Goal: Task Accomplishment & Management: Use online tool/utility

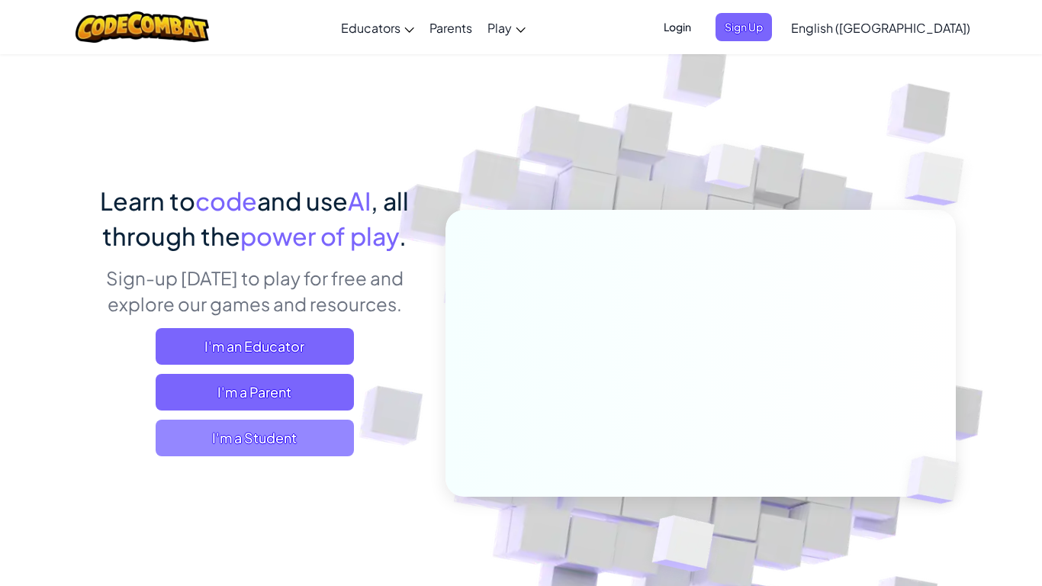
click at [304, 420] on span "I'm a Student" at bounding box center [255, 438] width 198 height 37
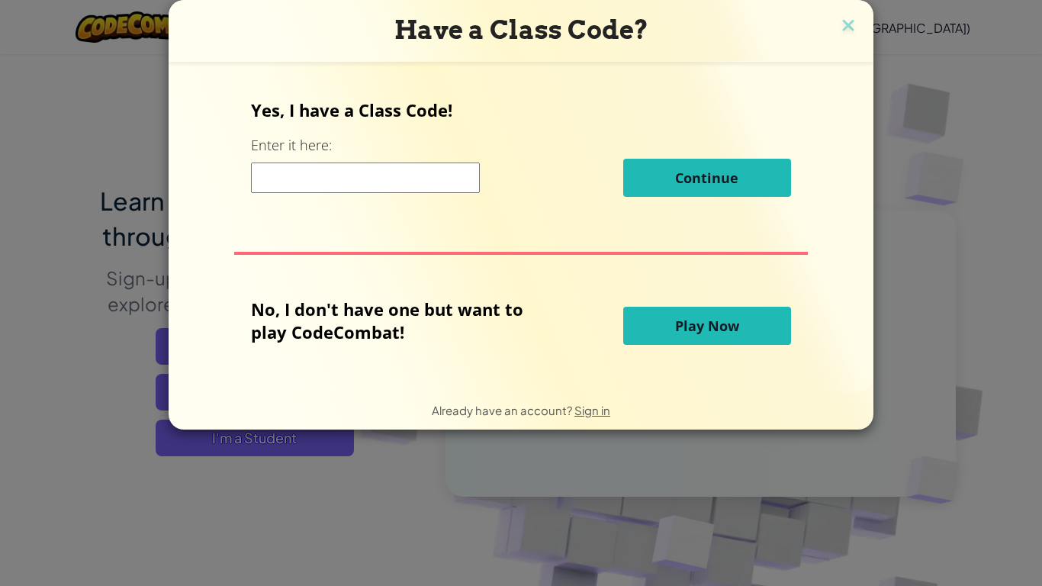
click at [689, 325] on span "Play Now" at bounding box center [707, 326] width 64 height 18
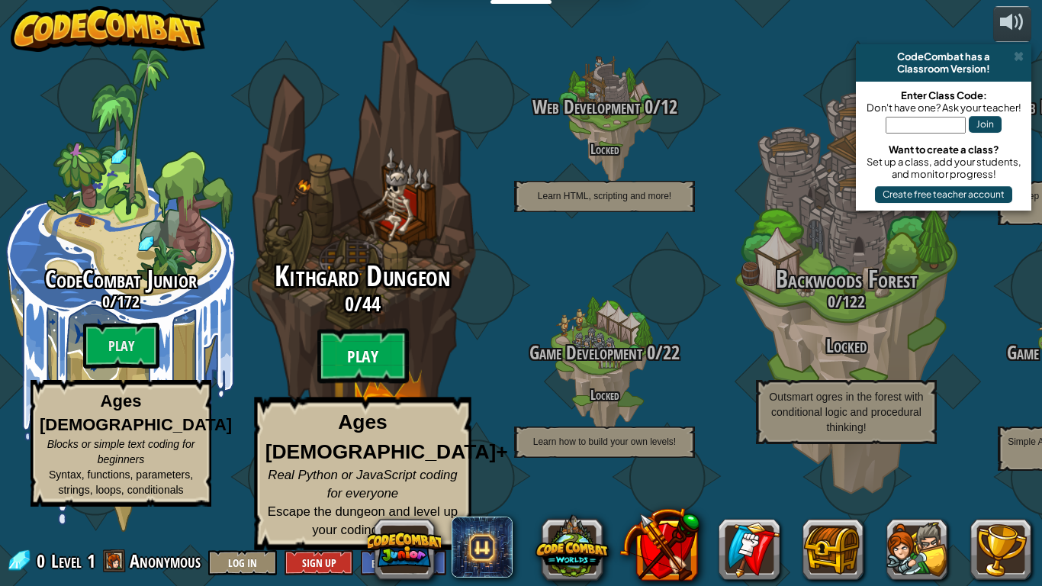
click at [379, 384] on btn "Play" at bounding box center [363, 356] width 92 height 55
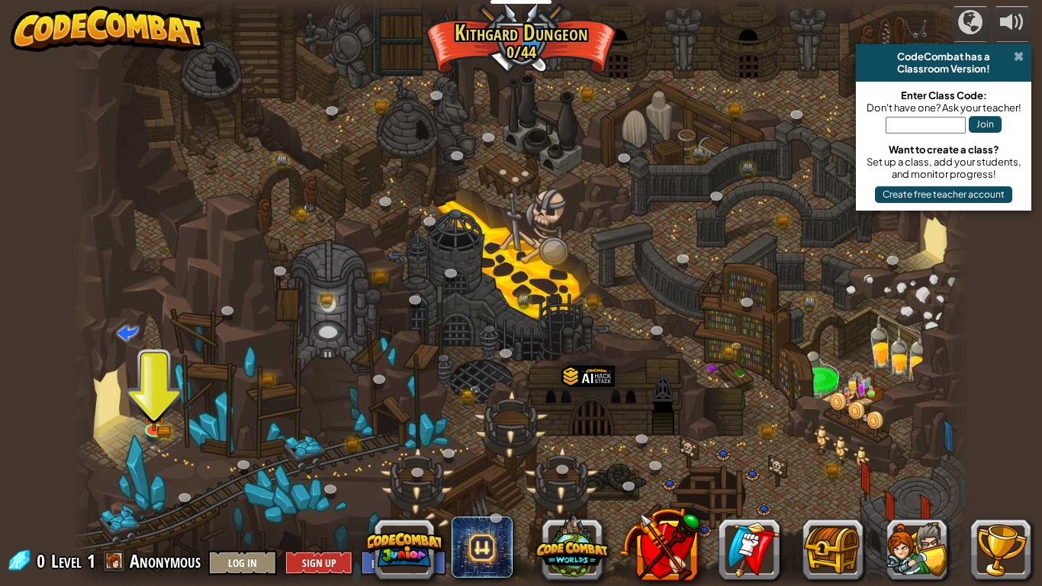
click at [1014, 61] on span at bounding box center [1019, 56] width 10 height 12
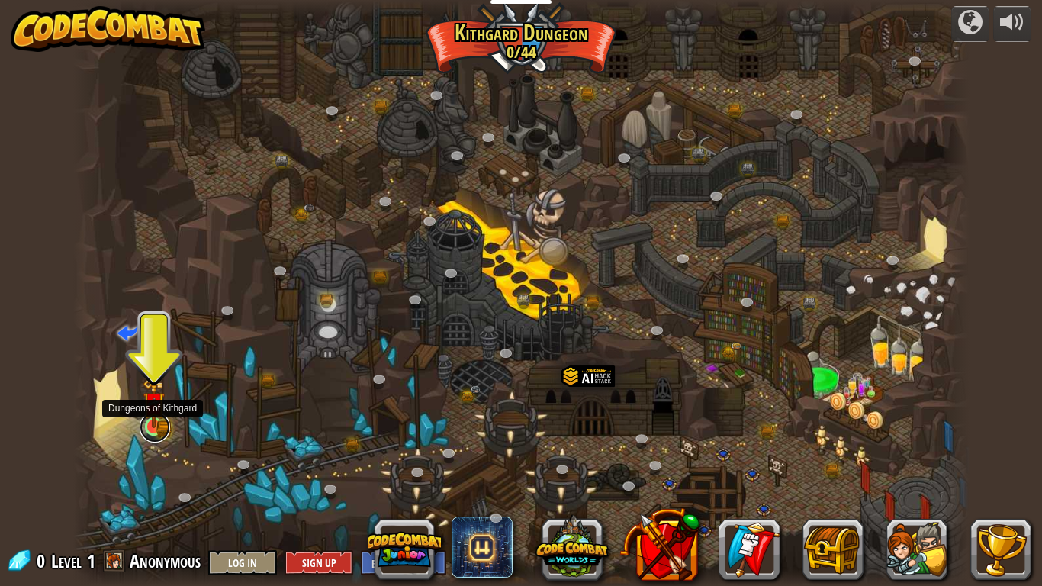
click at [156, 427] on link at bounding box center [155, 427] width 31 height 31
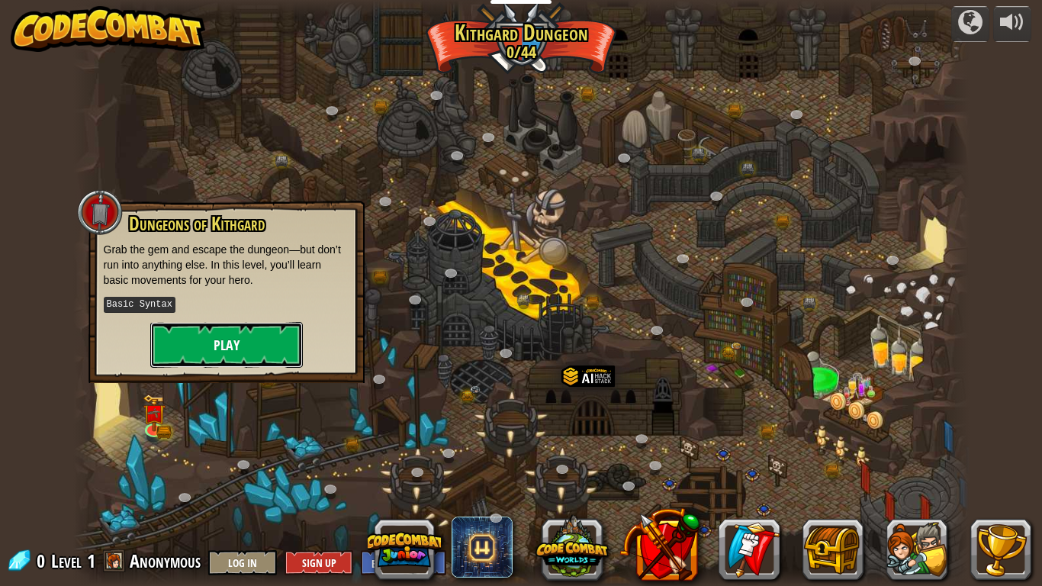
click at [231, 337] on button "Play" at bounding box center [226, 345] width 153 height 46
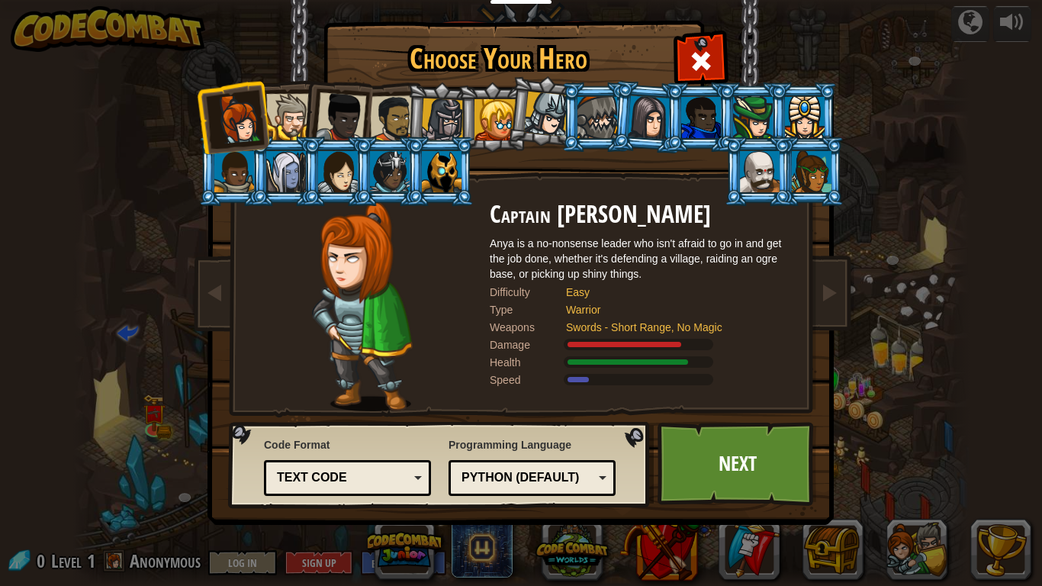
click at [529, 123] on div at bounding box center [546, 114] width 45 height 45
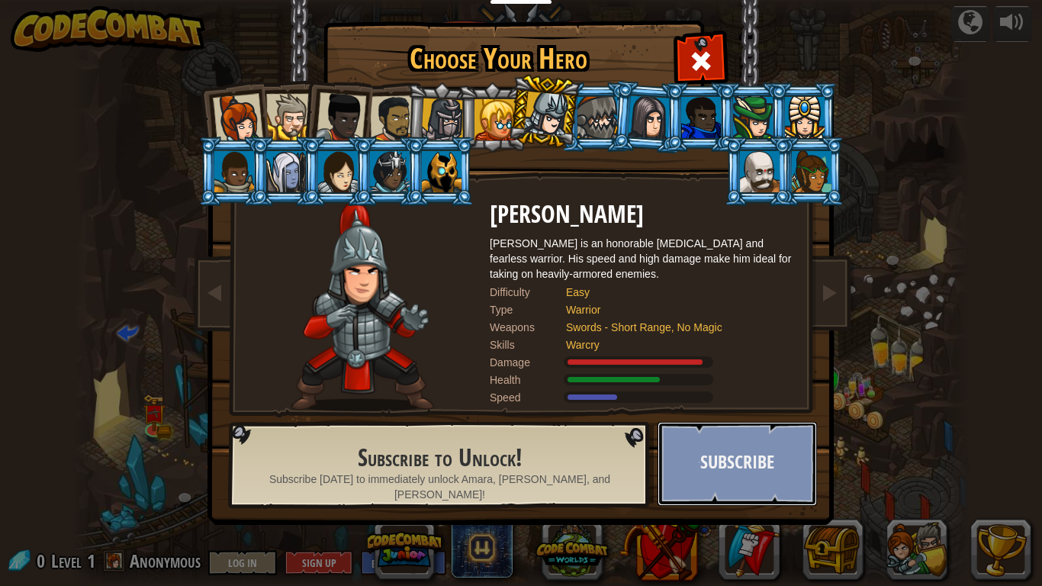
click at [697, 469] on button "Subscribe" at bounding box center [737, 464] width 159 height 84
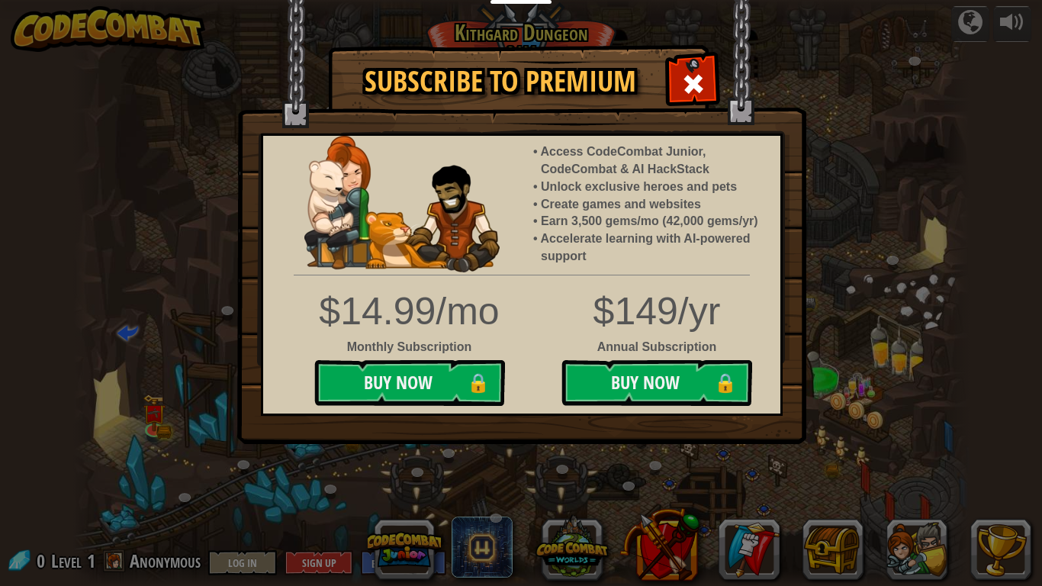
click at [692, 98] on div at bounding box center [693, 82] width 48 height 48
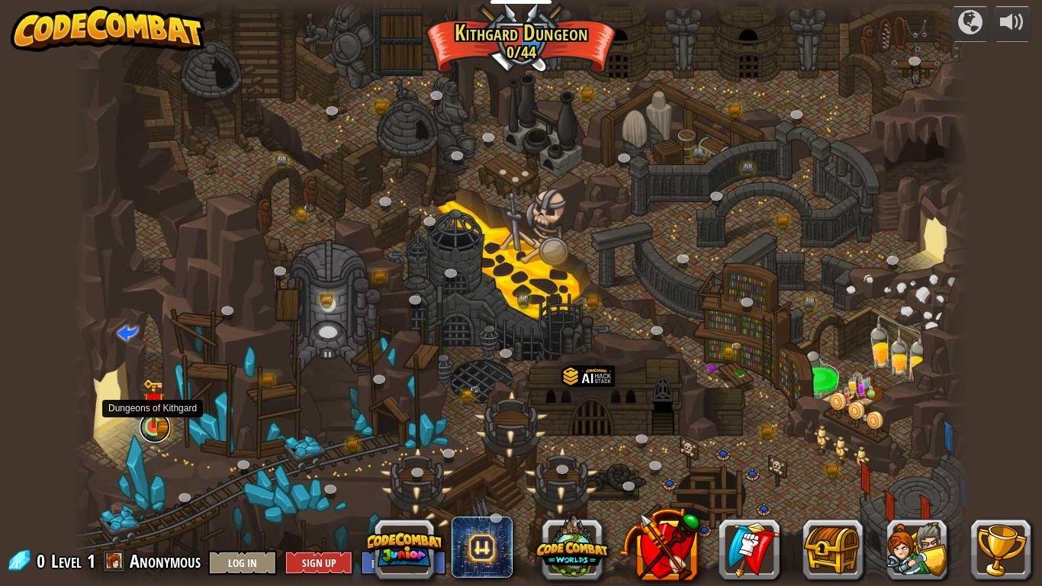
click at [155, 431] on link at bounding box center [155, 427] width 31 height 31
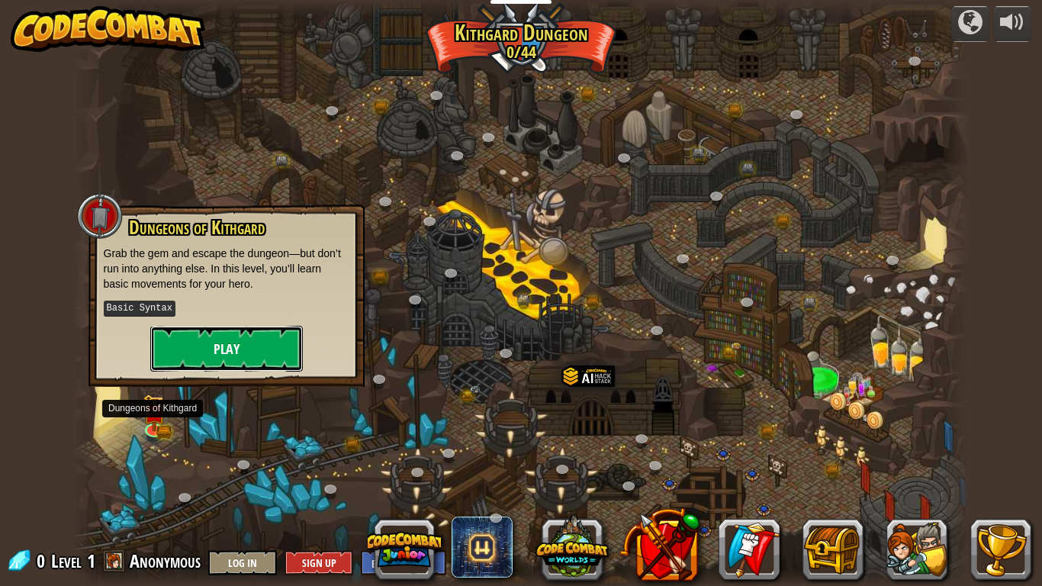
click at [224, 337] on button "Play" at bounding box center [226, 349] width 153 height 46
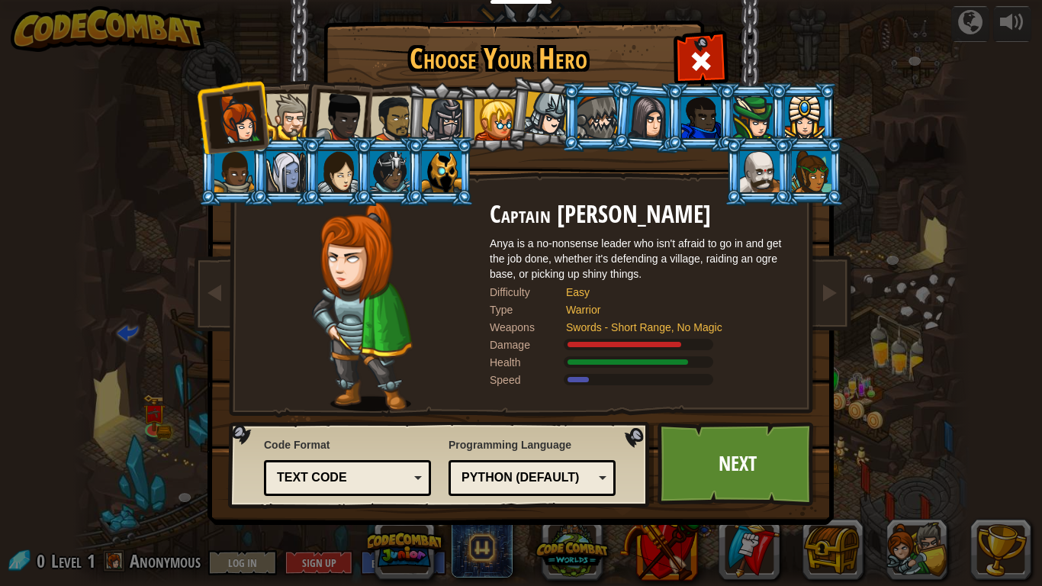
click at [301, 119] on li at bounding box center [336, 114] width 75 height 75
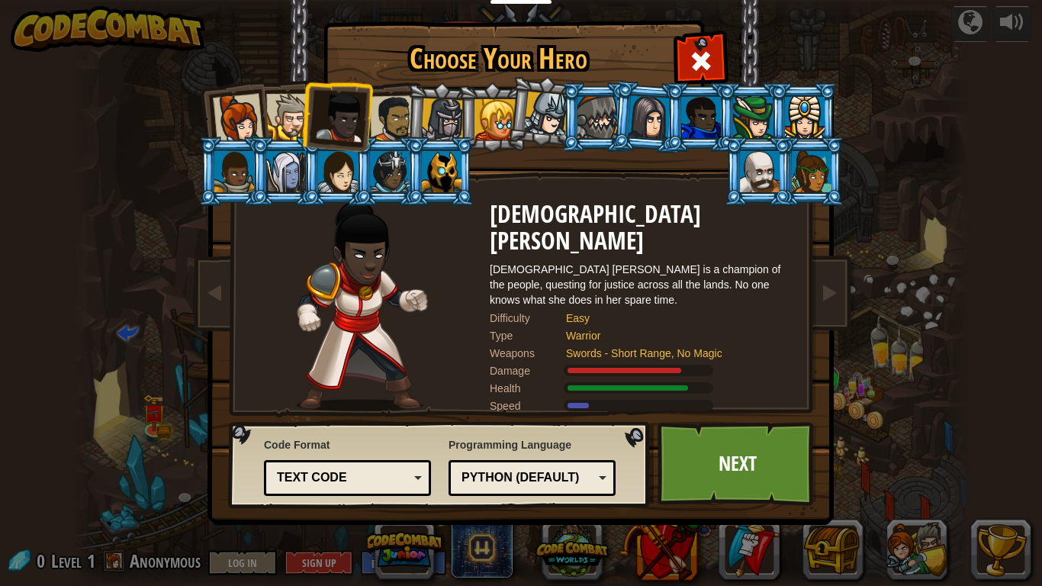
click at [293, 95] on div at bounding box center [289, 117] width 47 height 47
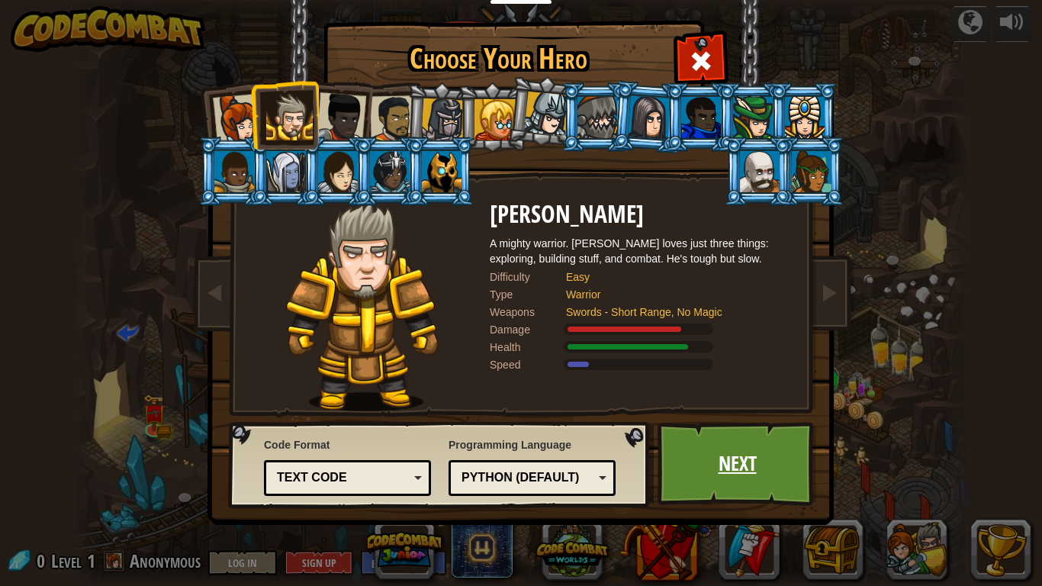
click at [723, 478] on link "Next" at bounding box center [737, 464] width 159 height 84
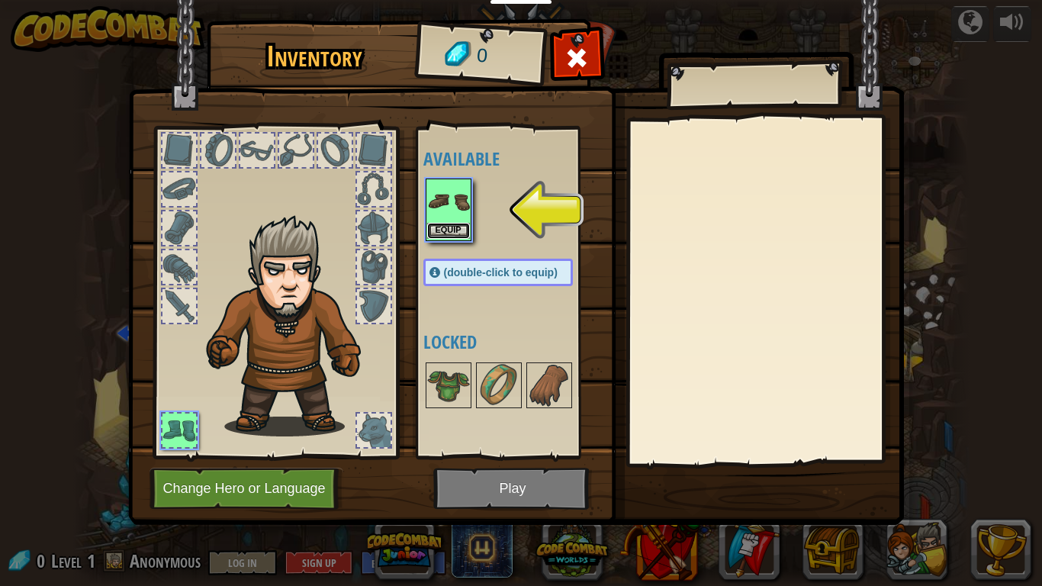
click at [452, 228] on button "Equip" at bounding box center [448, 231] width 43 height 16
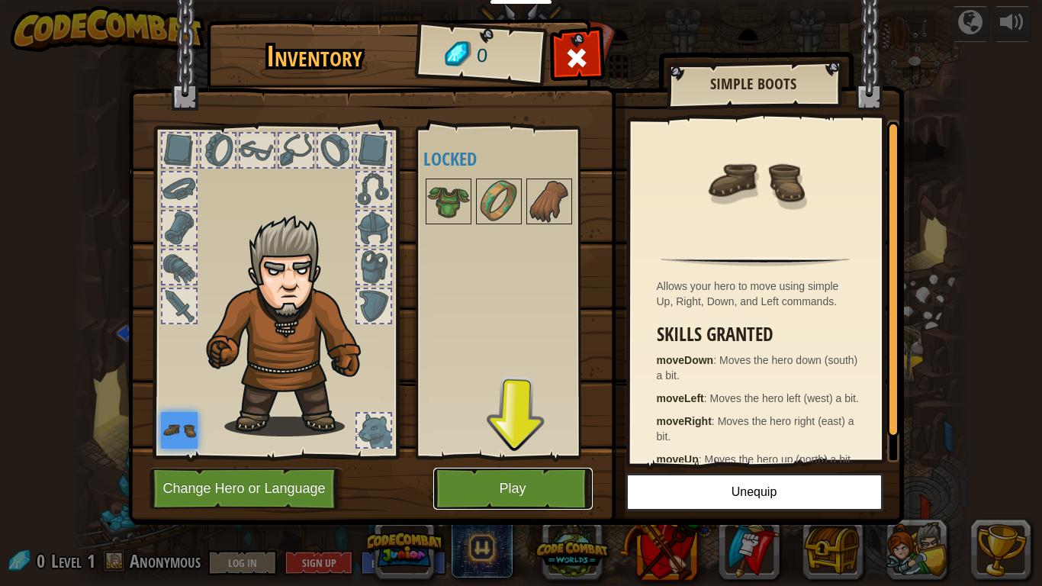
click at [501, 488] on button "Play" at bounding box center [512, 489] width 159 height 42
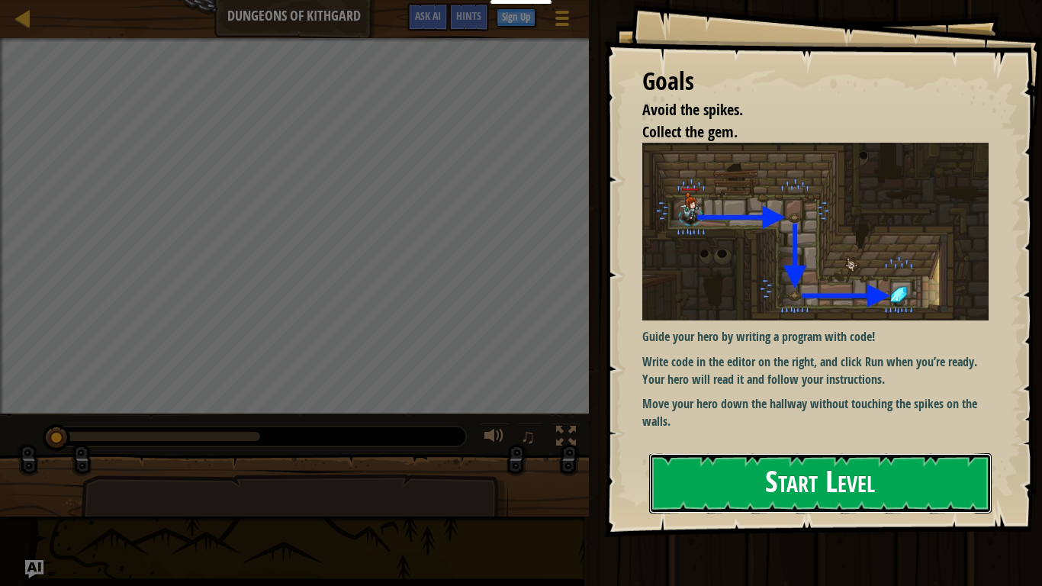
click at [807, 473] on button "Start Level" at bounding box center [820, 483] width 343 height 60
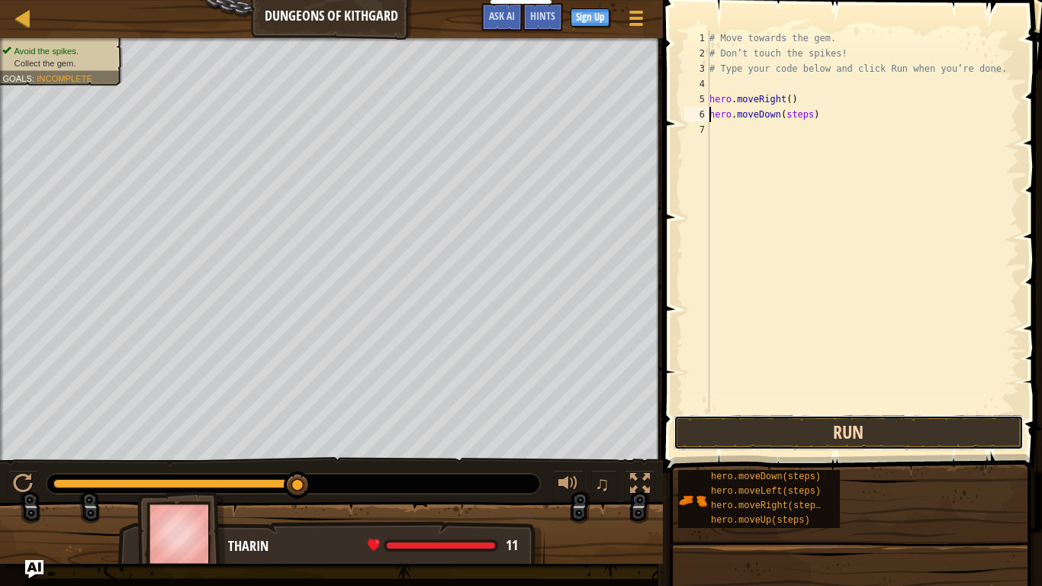
click at [884, 434] on button "Run" at bounding box center [849, 432] width 350 height 35
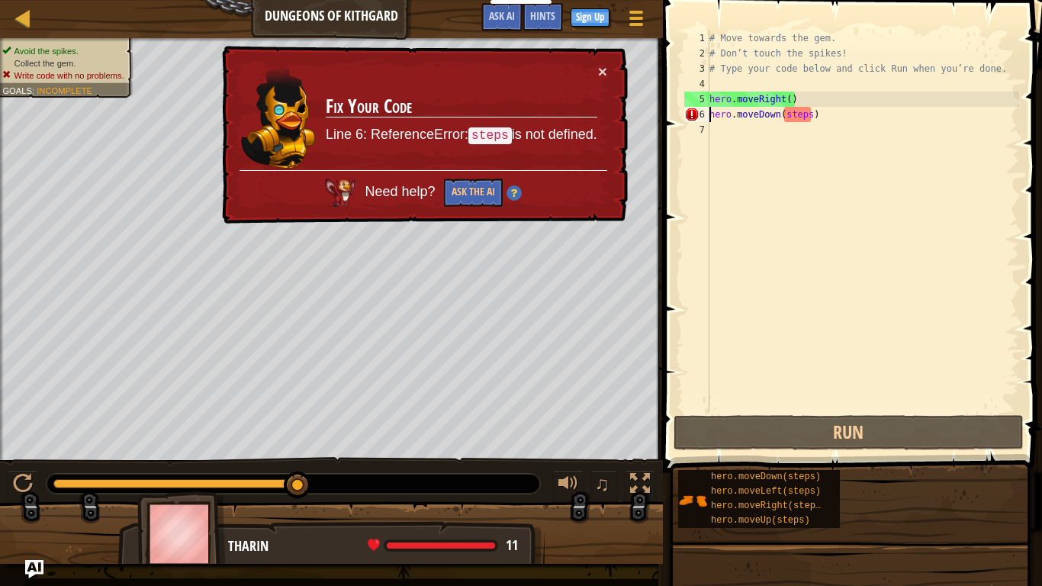
click at [835, 109] on div "# Move towards the gem. # Don’t touch the spikes! # Type your code below and cl…" at bounding box center [863, 237] width 313 height 412
click at [997, 117] on span "..." at bounding box center [1001, 112] width 20 height 14
click at [803, 103] on div "# Move towards the gem. # Don’t touch the spikes! # Type your code below and cl…" at bounding box center [863, 237] width 313 height 412
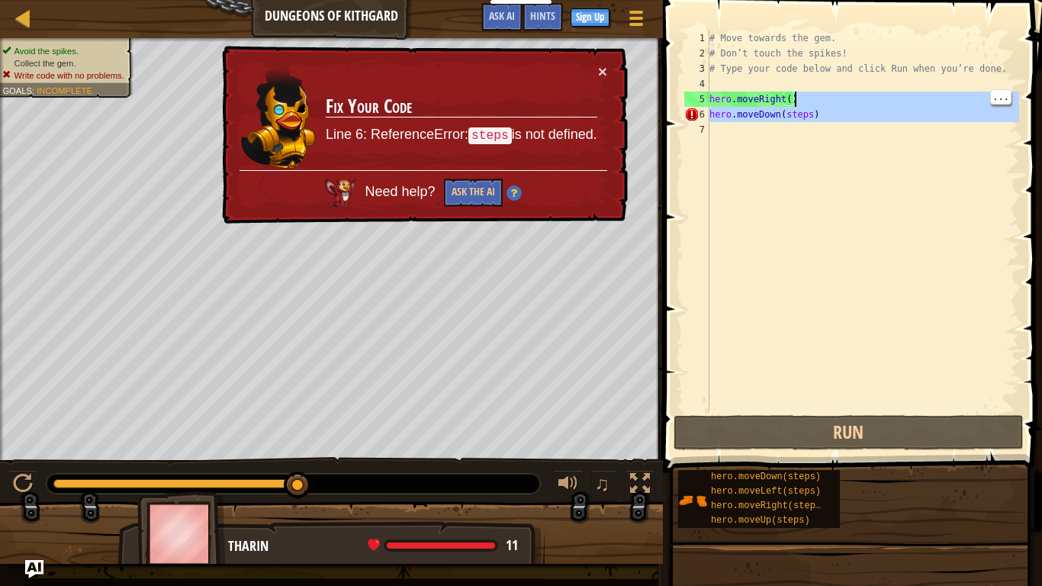
click at [810, 116] on div "# Move towards the gem. # Don’t touch the spikes! # Type your code below and cl…" at bounding box center [863, 237] width 313 height 412
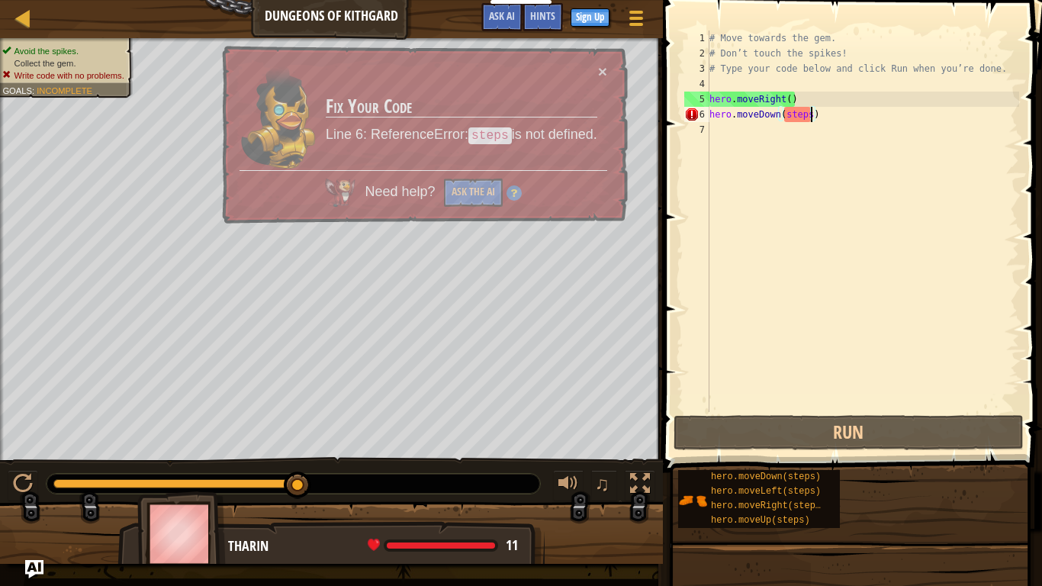
scroll to position [7, 15]
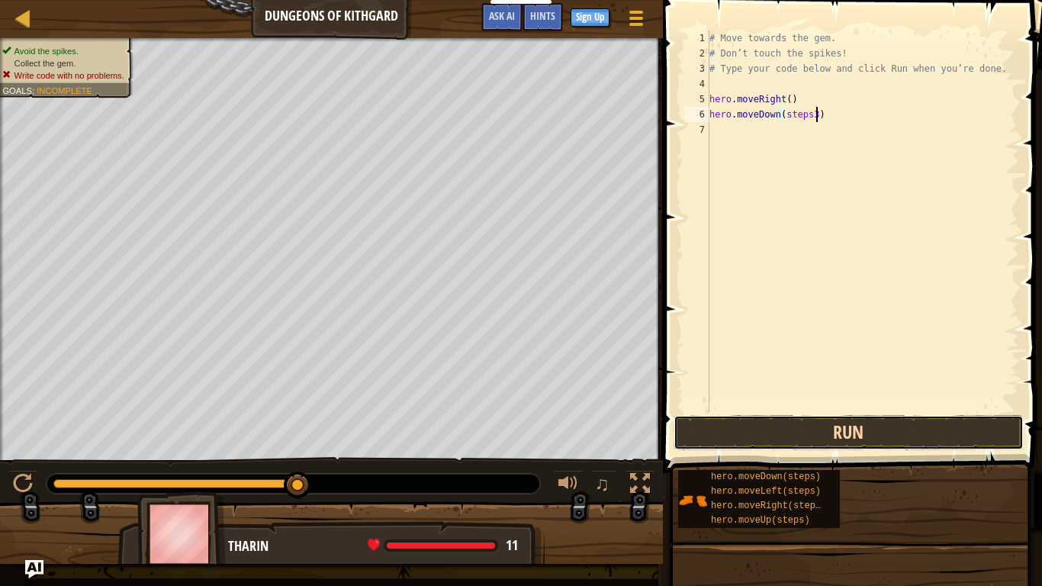
click at [890, 438] on button "Run" at bounding box center [849, 432] width 350 height 35
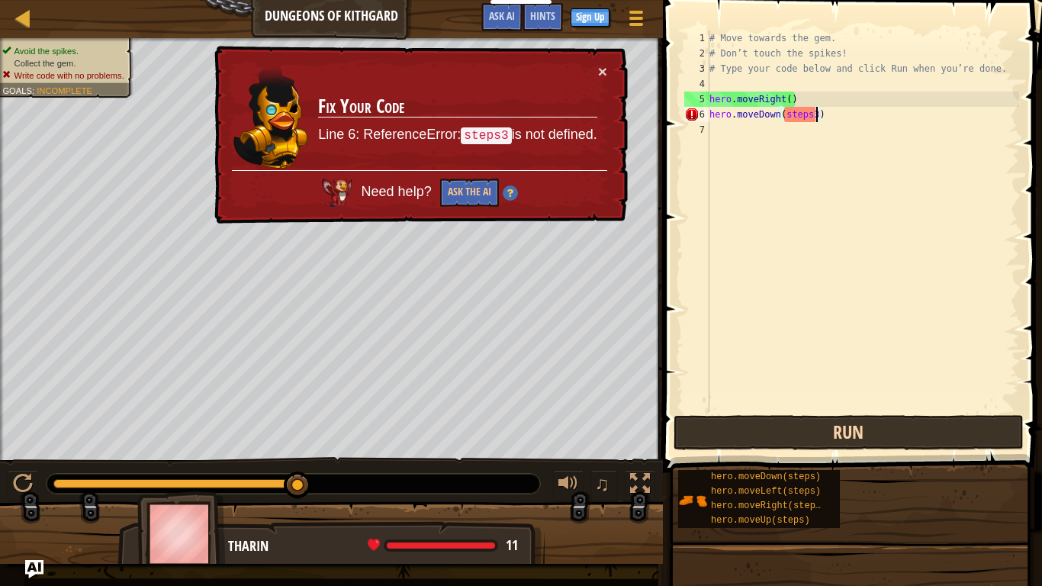
type textarea "hero.moveDown(steps)"
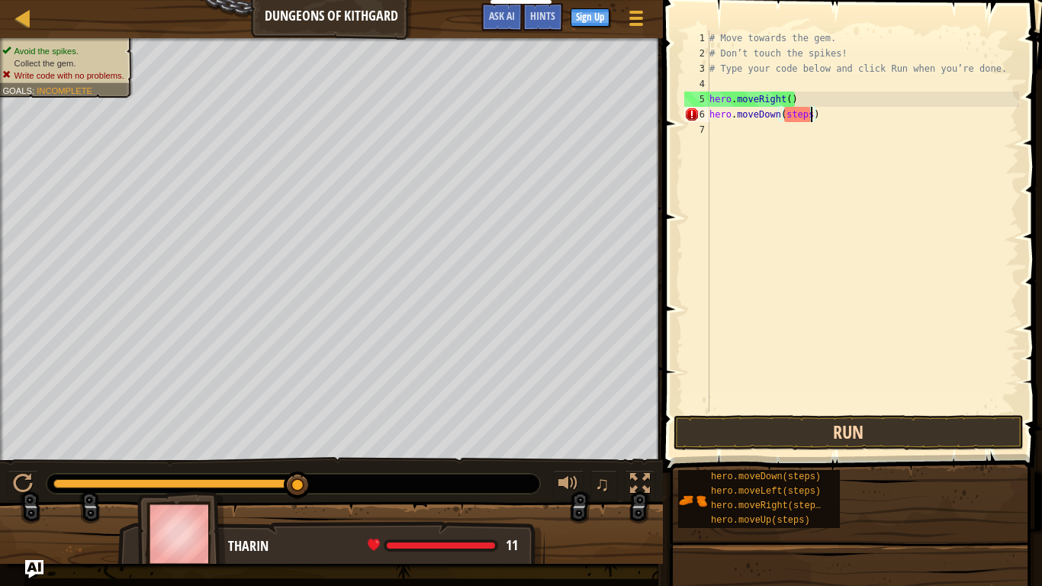
scroll to position [7, 14]
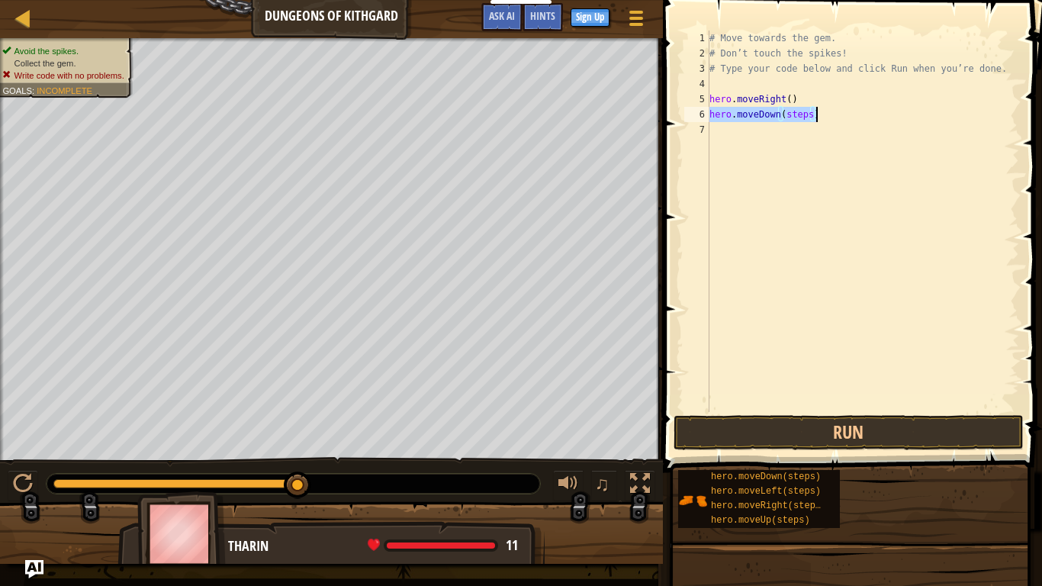
drag, startPoint x: 710, startPoint y: 112, endPoint x: 830, endPoint y: 119, distance: 119.3
click at [830, 119] on div "# Move towards the gem. # Don’t touch the spikes! # Type your code below and cl…" at bounding box center [863, 237] width 313 height 412
type textarea "hero.moveRight()hero.moveDown(steps)"
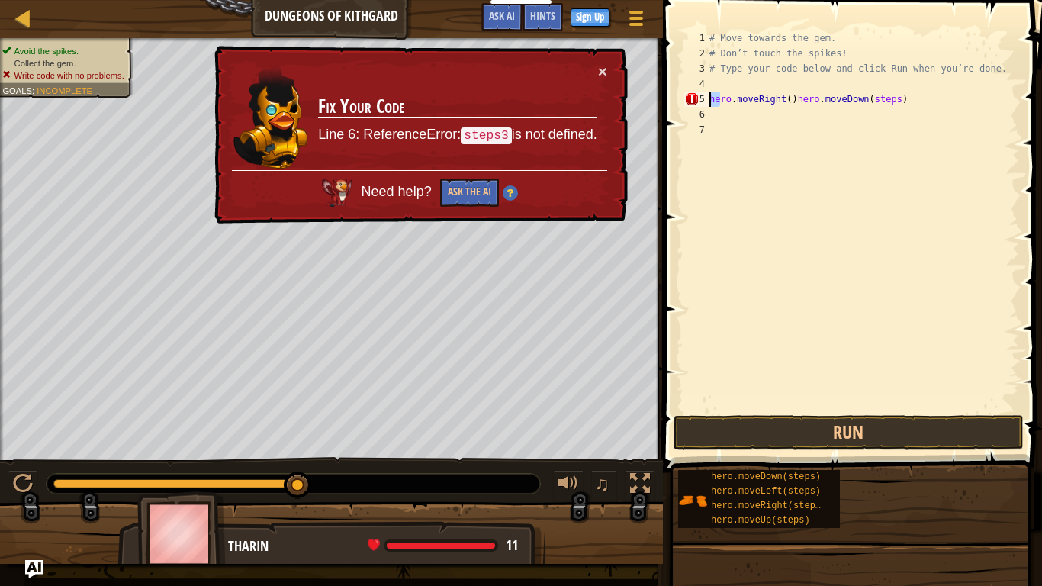
drag, startPoint x: 720, startPoint y: 100, endPoint x: 711, endPoint y: 98, distance: 9.4
click at [711, 98] on div "# Move towards the gem. # Don’t touch the spikes! # Type your code below and cl…" at bounding box center [863, 237] width 313 height 412
click at [894, 258] on div "# Move towards the gem. # Don’t touch the spikes! # Type your code below and cl…" at bounding box center [863, 237] width 313 height 412
drag, startPoint x: 934, startPoint y: 94, endPoint x: 797, endPoint y: 105, distance: 137.0
click at [797, 105] on div "# Move towards the gem. # Don’t touch the spikes! # Type your code below and cl…" at bounding box center [863, 237] width 313 height 412
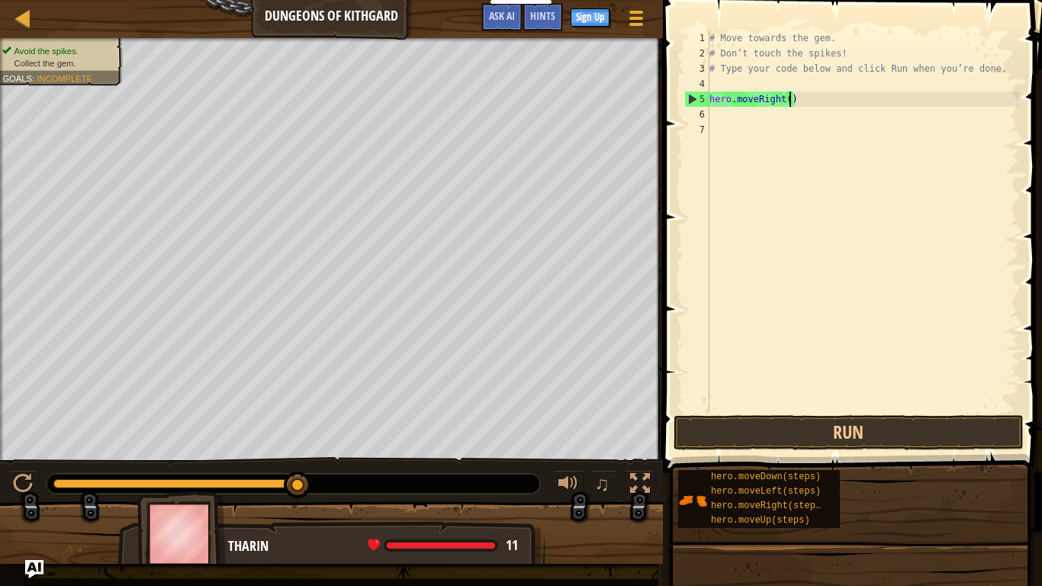
click at [791, 98] on div "# Move towards the gem. # Don’t touch the spikes! # Type your code below and cl…" at bounding box center [863, 237] width 313 height 412
click at [922, 424] on button "Run" at bounding box center [849, 432] width 350 height 35
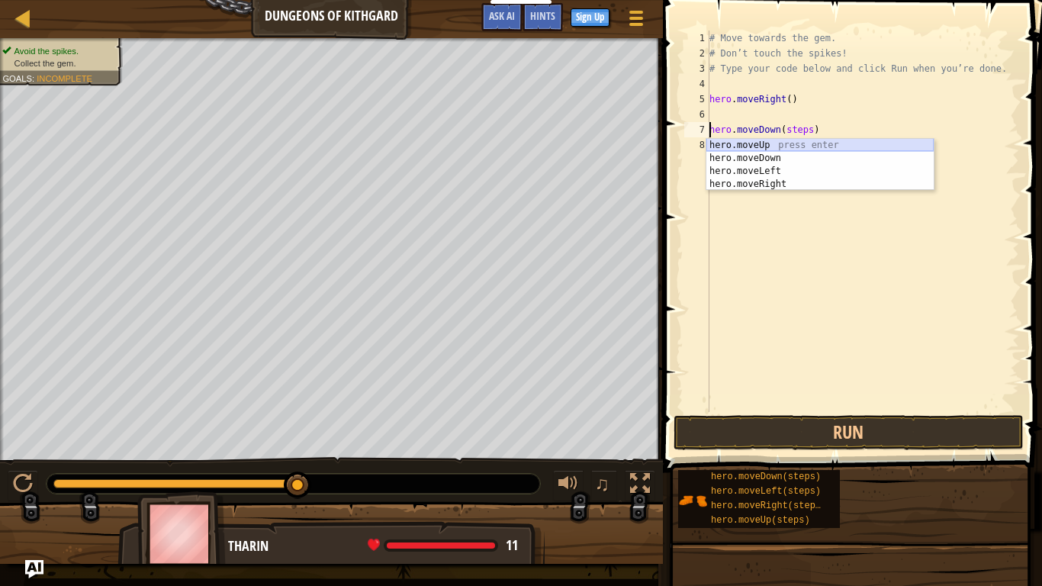
click at [852, 140] on div "hero.moveUp press enter hero.moveDown press enter hero.moveLeft press enter her…" at bounding box center [820, 178] width 227 height 78
type textarea "hero.moveUp().moveDown(steps)"
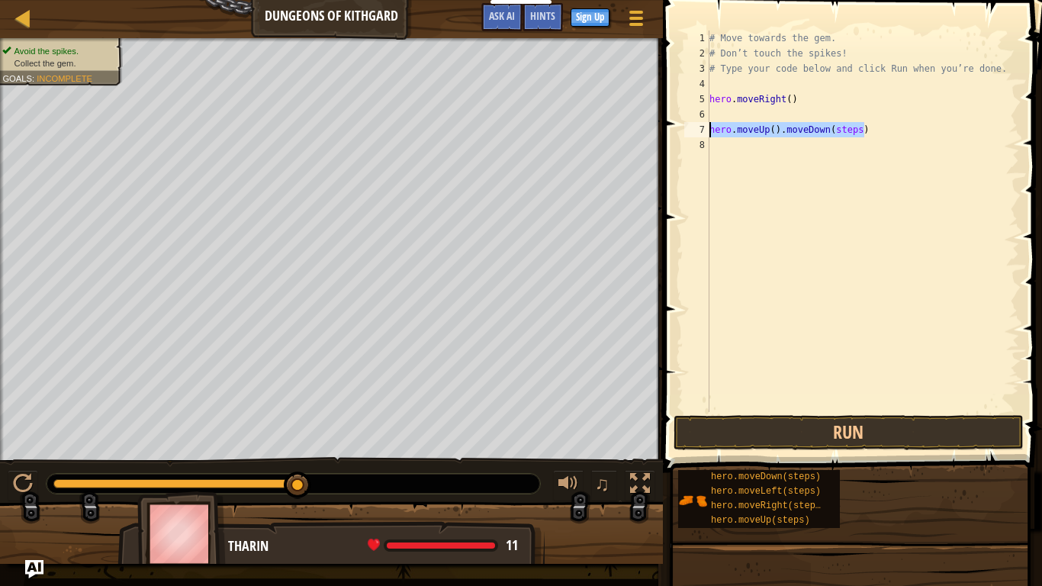
drag, startPoint x: 942, startPoint y: 135, endPoint x: 711, endPoint y: 130, distance: 230.5
click at [711, 130] on div "# Move towards the gem. # Don’t touch the spikes! # Type your code below and cl…" at bounding box center [863, 237] width 313 height 412
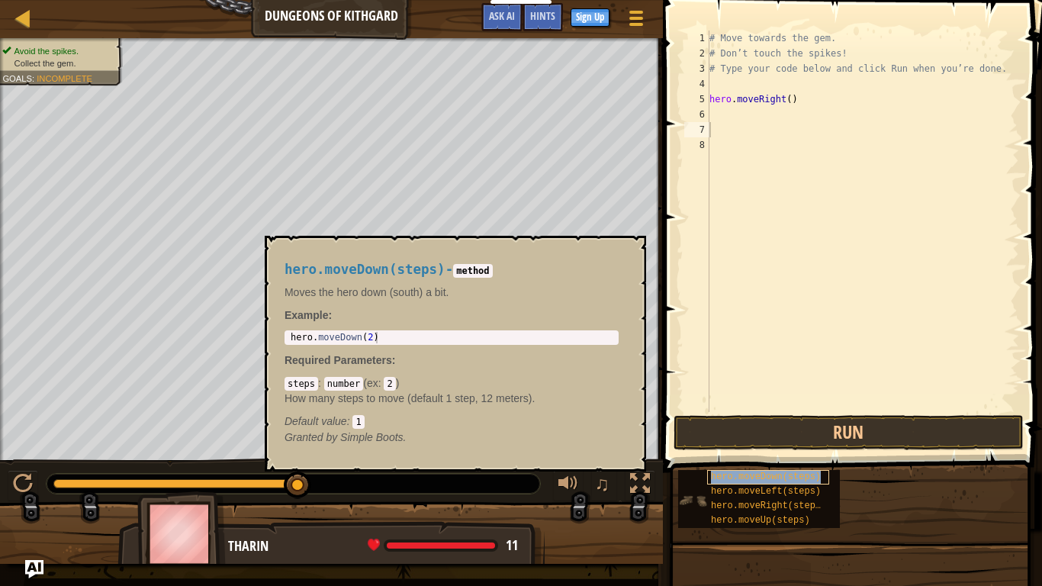
click at [758, 474] on span "hero.moveDown(steps)" at bounding box center [766, 477] width 110 height 11
type textarea "hero.moveDown(2)"
click at [374, 339] on div "hero . moveDown ( 2 )" at bounding box center [452, 349] width 328 height 34
click at [370, 332] on div "hero . moveDown ( 2 )" at bounding box center [452, 349] width 328 height 34
click at [371, 334] on div "hero . moveDown ( 2 )" at bounding box center [452, 349] width 328 height 34
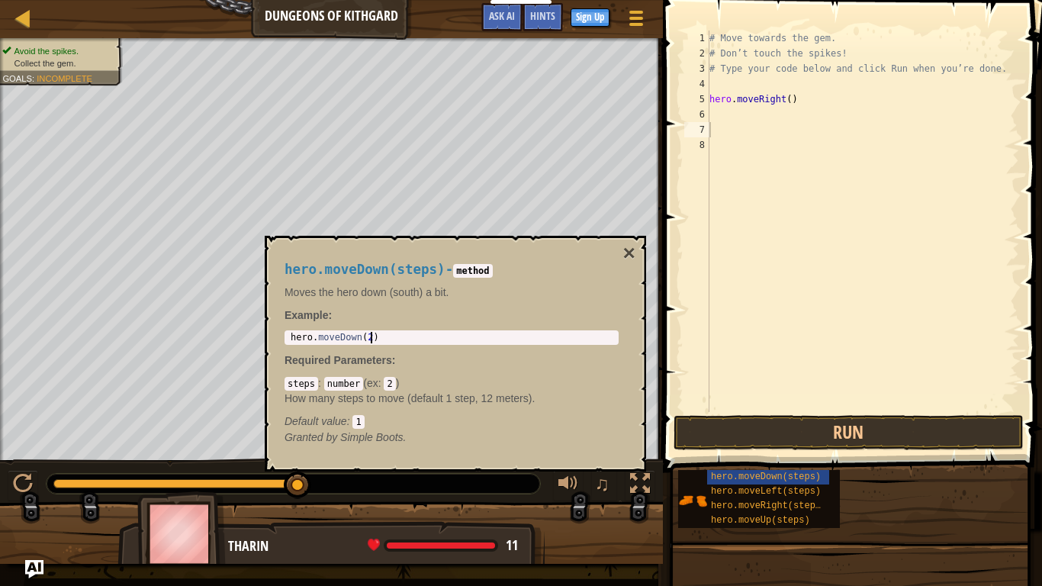
click at [392, 384] on code "2" at bounding box center [389, 384] width 11 height 14
click at [395, 381] on code "2" at bounding box center [389, 384] width 11 height 14
click at [397, 385] on div "steps : number ( ex : 2 ) How many steps to move (default 1 step, 12 meters). D…" at bounding box center [452, 401] width 334 height 53
type textarea "hero.moveDown(steps)"
drag, startPoint x: 861, startPoint y: 129, endPoint x: 736, endPoint y: 136, distance: 125.3
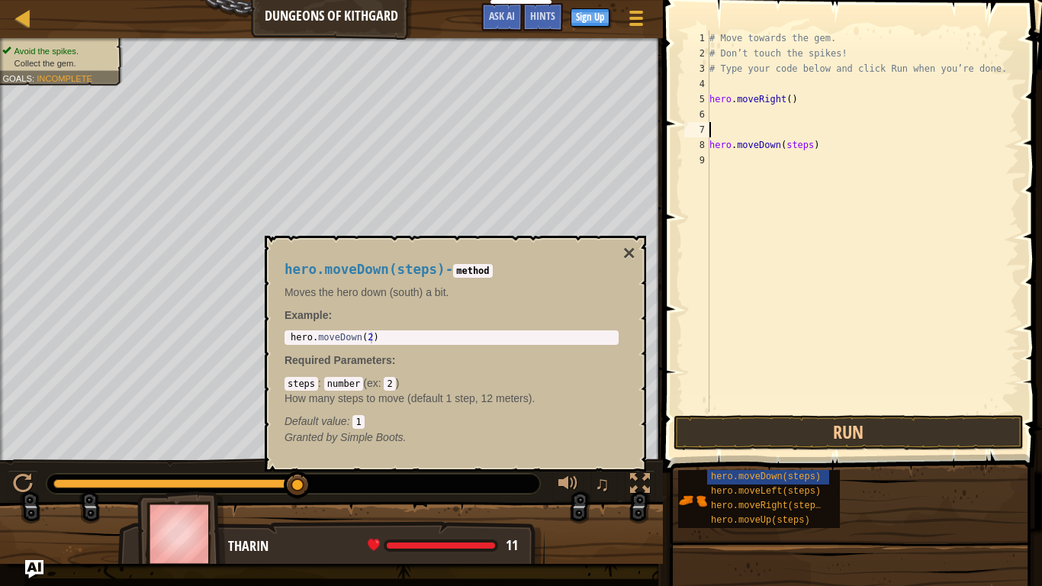
click at [736, 136] on div "# Move towards the gem. # Don’t touch the spikes! # Type your code below and cl…" at bounding box center [863, 237] width 313 height 412
click at [732, 146] on div "# Move towards the gem. # Don’t touch the spikes! # Type your code below and cl…" at bounding box center [863, 237] width 313 height 412
type textarea "hero.moveDown(steps)"
click at [732, 146] on div "# Move towards the gem. # Don’t touch the spikes! # Type your code below and cl…" at bounding box center [863, 237] width 313 height 412
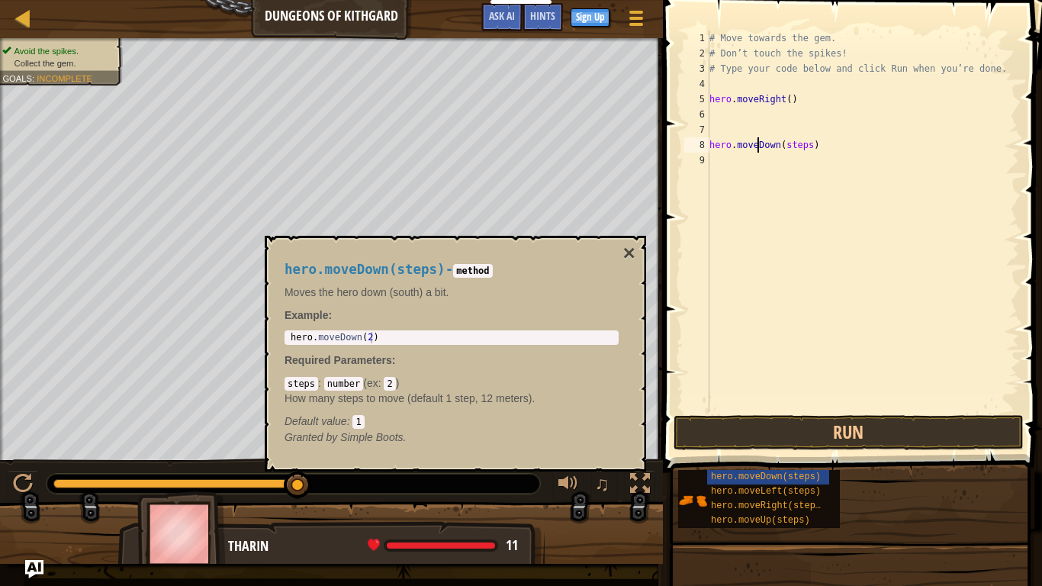
click at [759, 149] on div "# Move towards the gem. # Don’t touch the spikes! # Type your code below and cl…" at bounding box center [863, 237] width 313 height 412
drag, startPoint x: 915, startPoint y: 140, endPoint x: 711, endPoint y: 145, distance: 203.8
click at [711, 145] on div "# Move towards the gem. # Don’t touch the spikes! # Type your code below and cl…" at bounding box center [863, 237] width 313 height 412
click at [404, 0] on div "Map Dungeons of Kithgard Game Menu Done Sign Up Hints Ask AI" at bounding box center [331, 19] width 663 height 38
click at [397, 4] on div "Map Dungeons of Kithgard Game Menu Done Sign Up Hints Ask AI" at bounding box center [331, 19] width 663 height 38
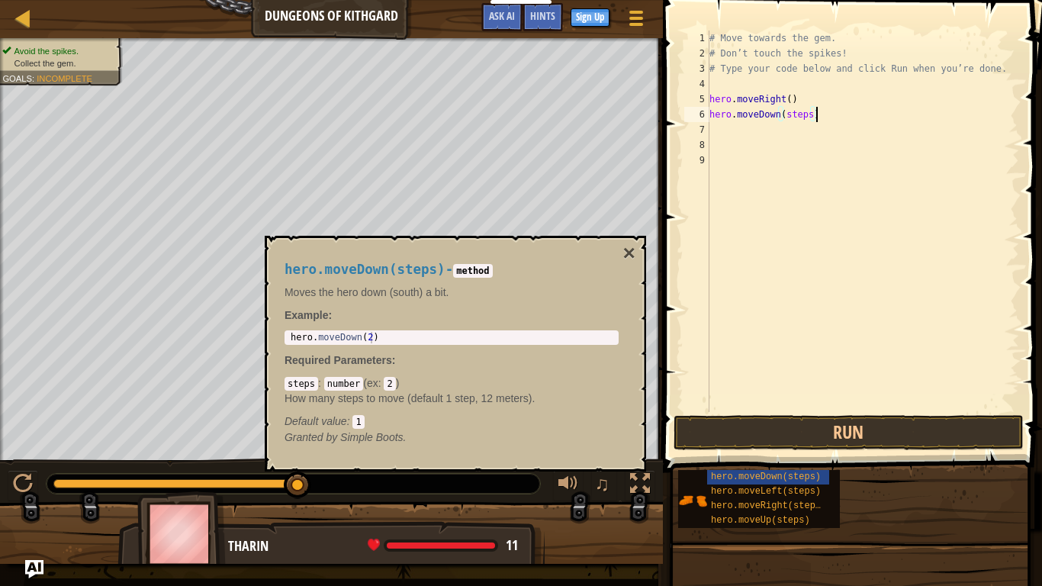
click at [806, 115] on div "# Move towards the gem. # Don’t touch the spikes! # Type your code below and cl…" at bounding box center [863, 237] width 313 height 412
click at [813, 114] on div "# Move towards the gem. # Don’t touch the spikes! # Type your code below and cl…" at bounding box center [863, 237] width 313 height 412
type textarea "hero.moveDown(3)"
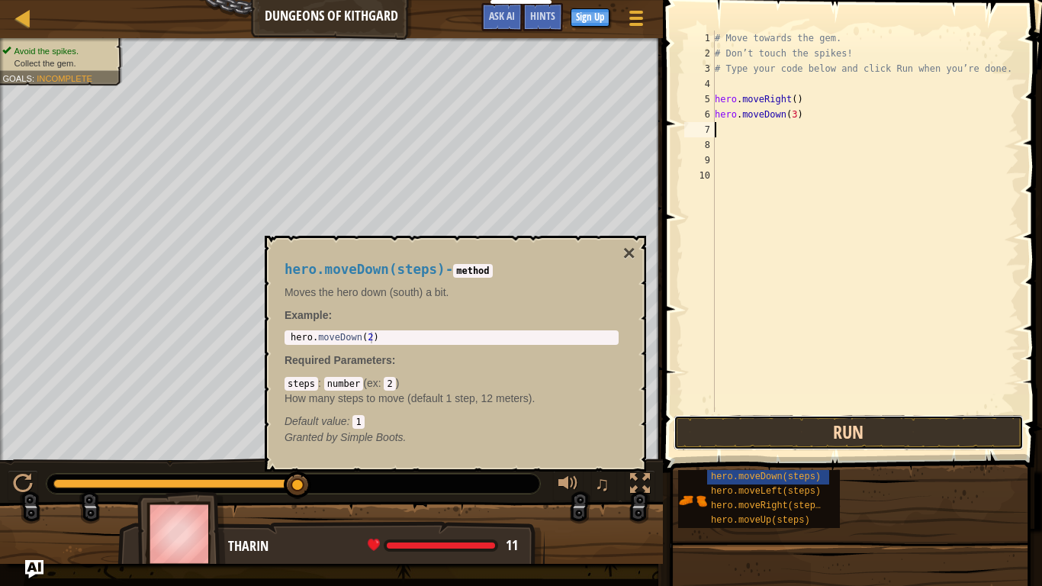
click at [855, 432] on button "Run" at bounding box center [849, 432] width 350 height 35
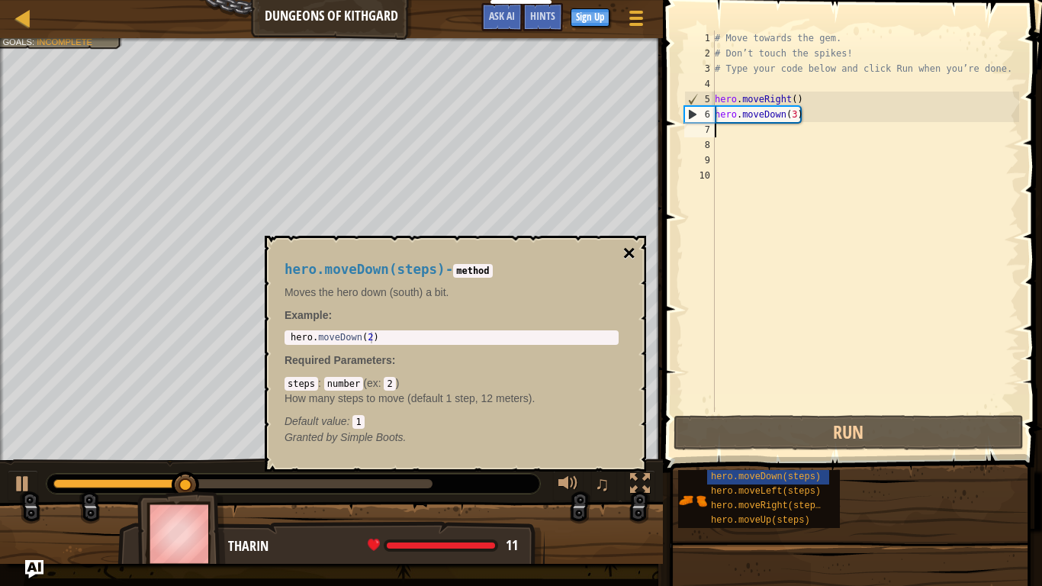
click at [629, 250] on button "×" at bounding box center [629, 253] width 12 height 21
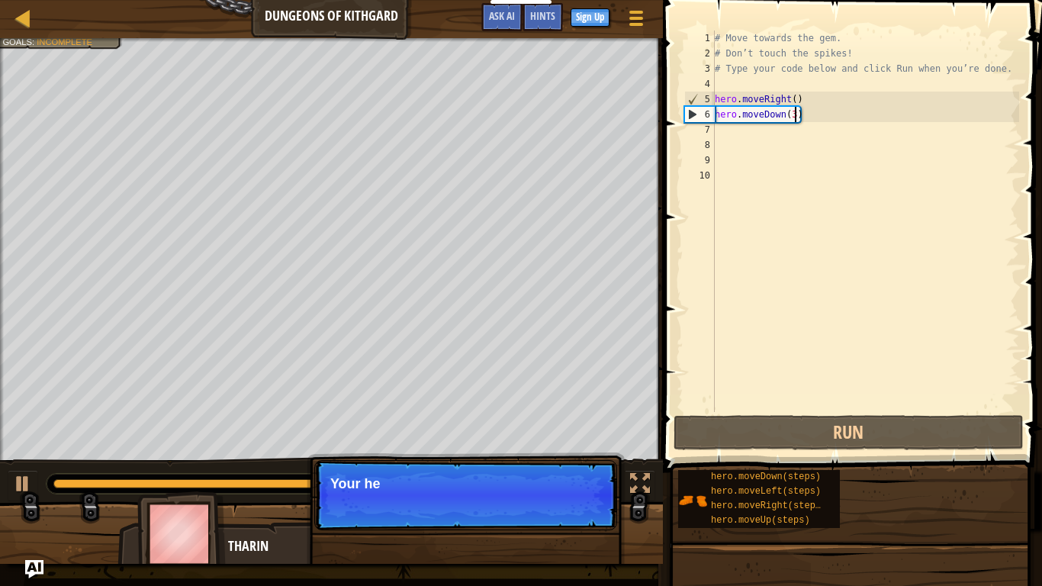
click at [797, 111] on div "# Move towards the gem. # Don’t touch the spikes! # Type your code below and cl…" at bounding box center [866, 237] width 308 height 412
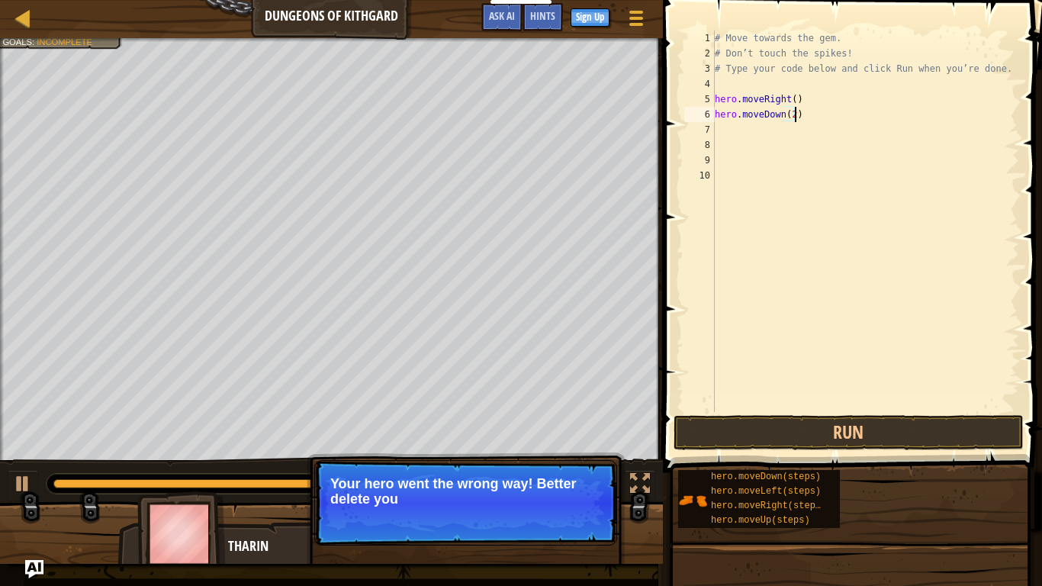
scroll to position [7, 11]
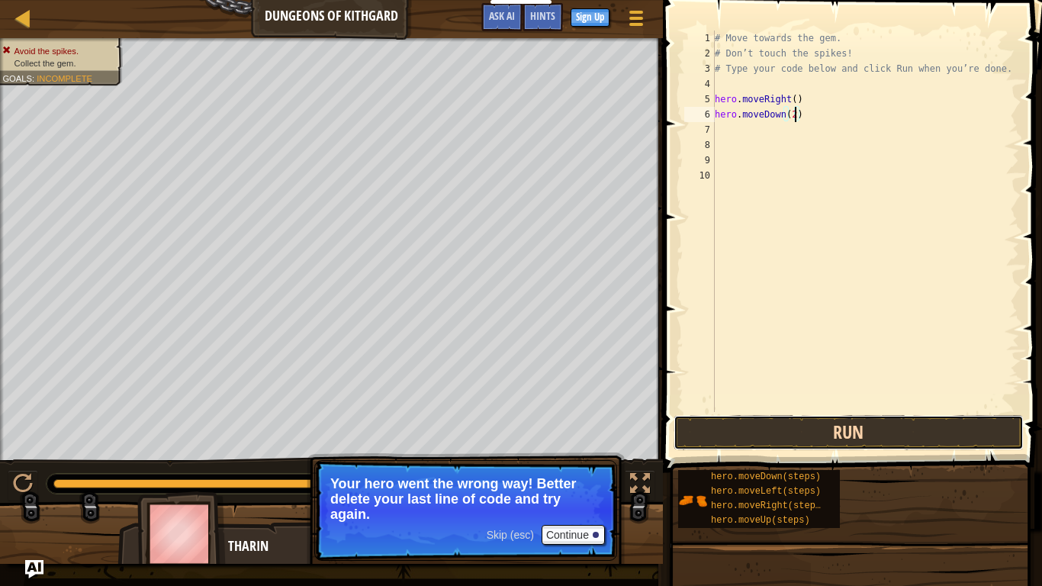
click at [813, 434] on button "Run" at bounding box center [849, 432] width 350 height 35
type textarea "hero.moveDown(1)"
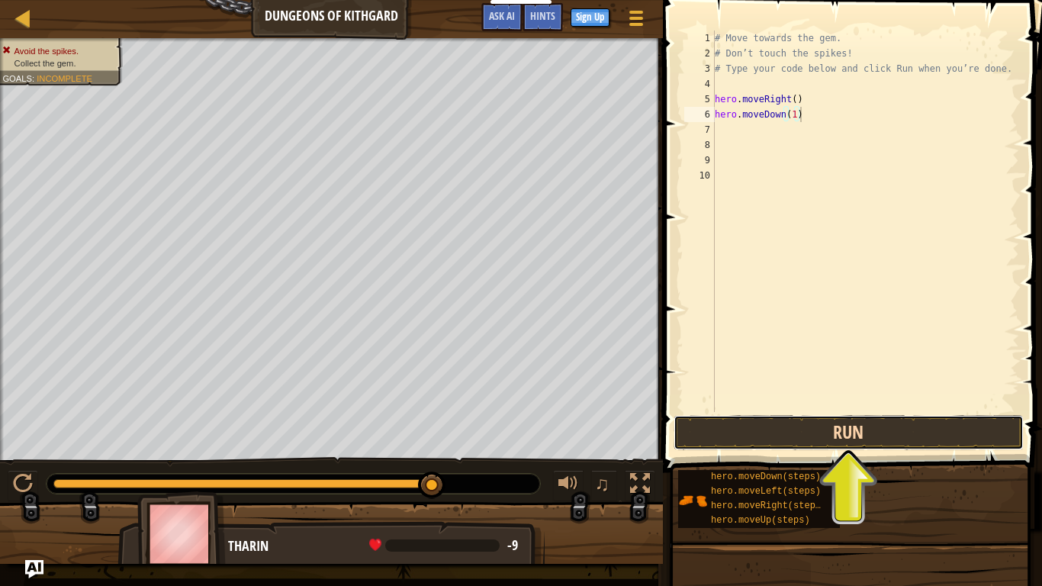
click at [852, 430] on button "Run" at bounding box center [849, 432] width 350 height 35
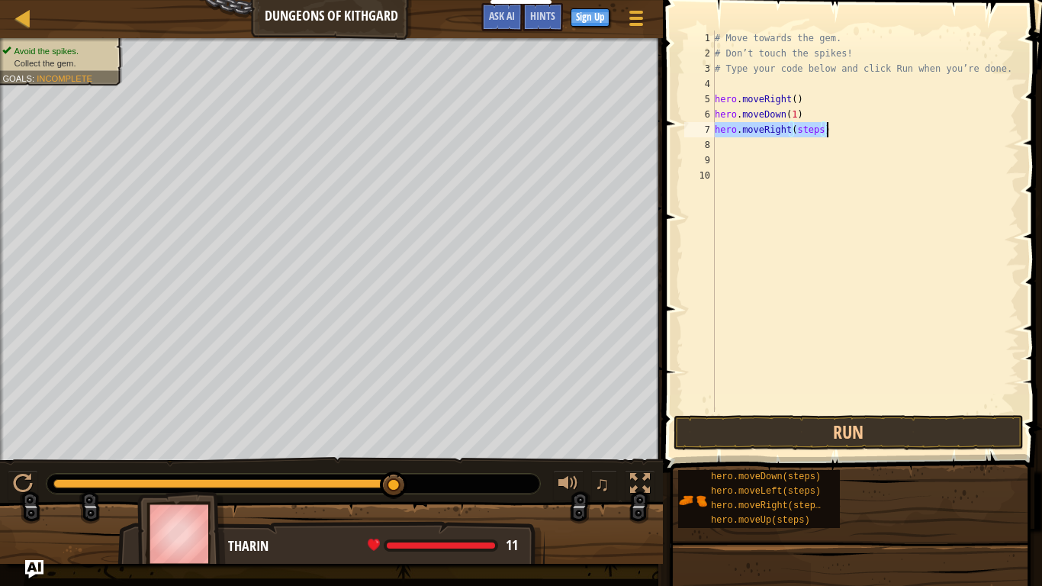
click at [825, 130] on div "# Move towards the gem. # Don’t touch the spikes! # Type your code below and cl…" at bounding box center [866, 222] width 308 height 382
click at [816, 126] on div "# Move towards the gem. # Don’t touch the spikes! # Type your code below and cl…" at bounding box center [866, 237] width 308 height 412
click at [825, 132] on div "# Move towards the gem. # Don’t touch the spikes! # Type your code below and cl…" at bounding box center [866, 237] width 308 height 412
click at [821, 131] on div "# Move towards the gem. # Don’t touch the spikes! # Type your code below and cl…" at bounding box center [866, 237] width 308 height 412
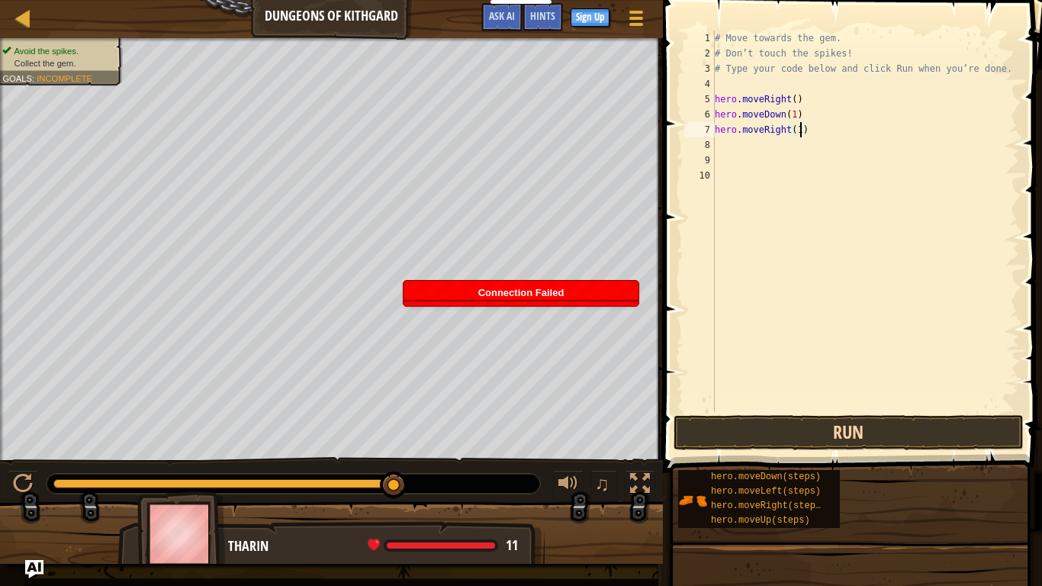
type textarea "hero.moveRight(1)"
click at [855, 428] on button "Run" at bounding box center [849, 432] width 350 height 35
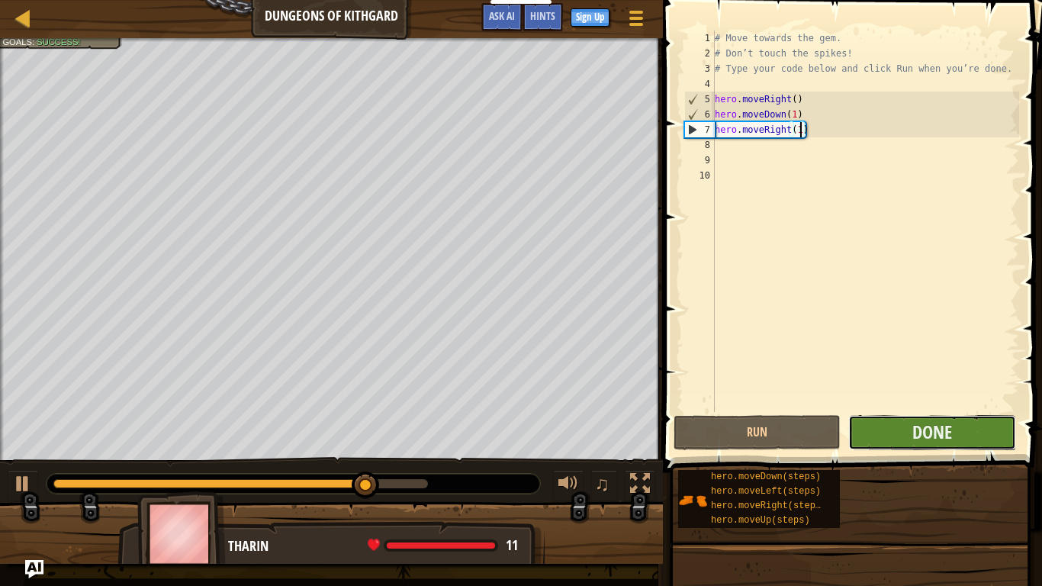
click at [905, 440] on button "Done" at bounding box center [932, 432] width 167 height 35
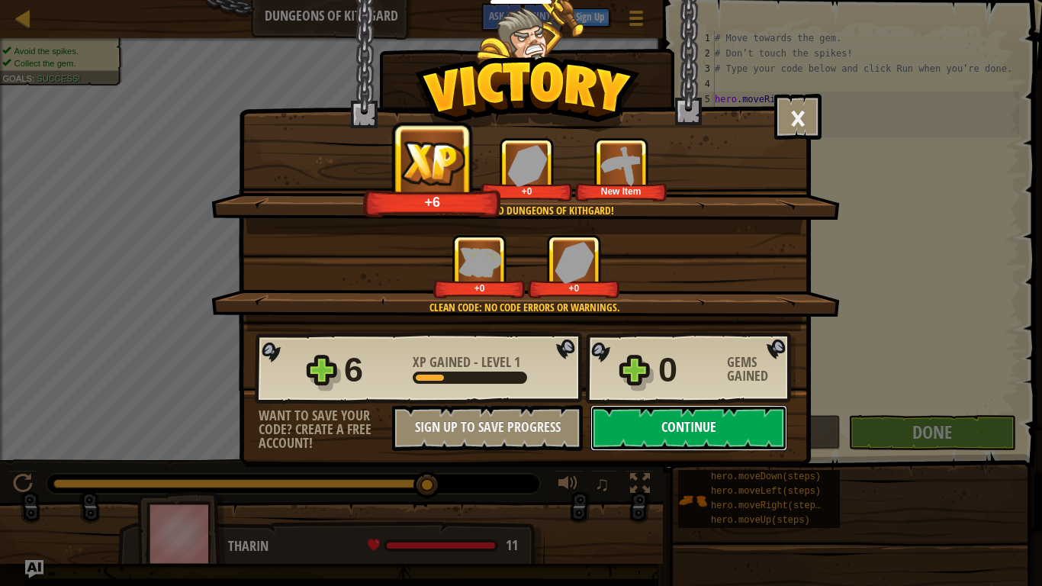
click at [714, 437] on button "Continue" at bounding box center [689, 428] width 197 height 46
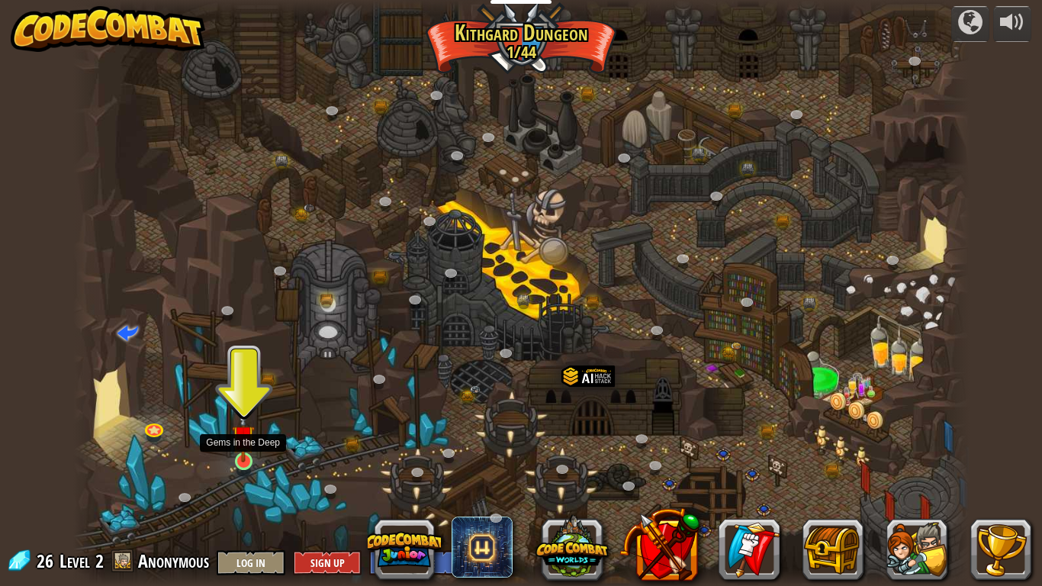
click at [253, 437] on img at bounding box center [243, 437] width 23 height 52
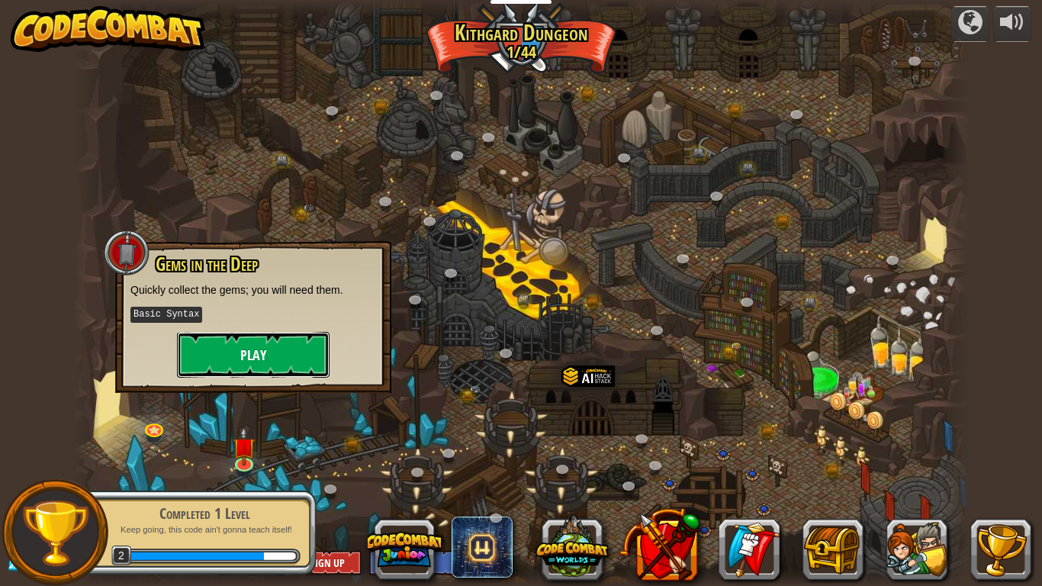
click at [271, 353] on button "Play" at bounding box center [253, 355] width 153 height 46
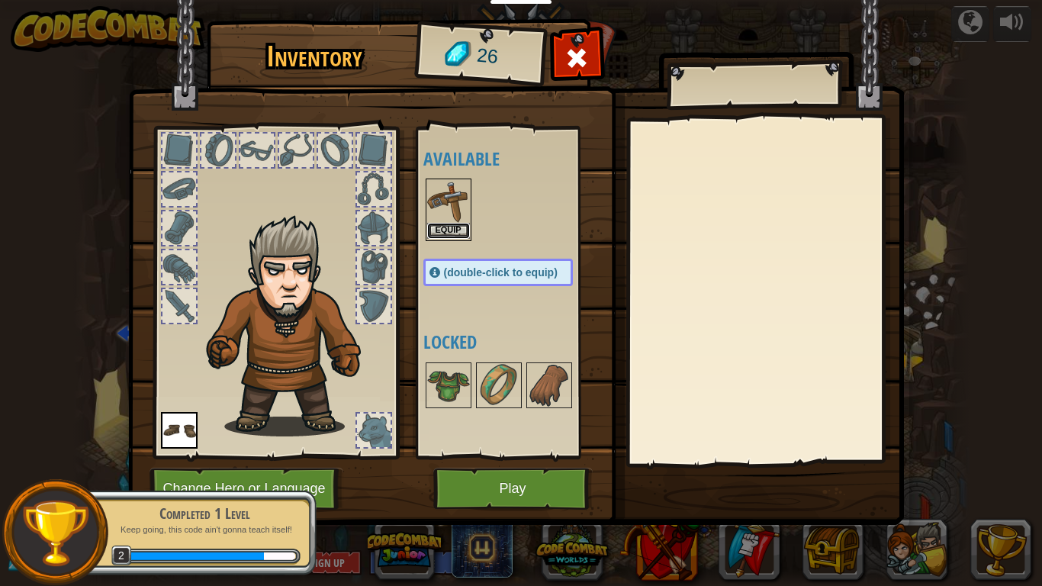
click at [453, 226] on button "Equip" at bounding box center [448, 231] width 43 height 16
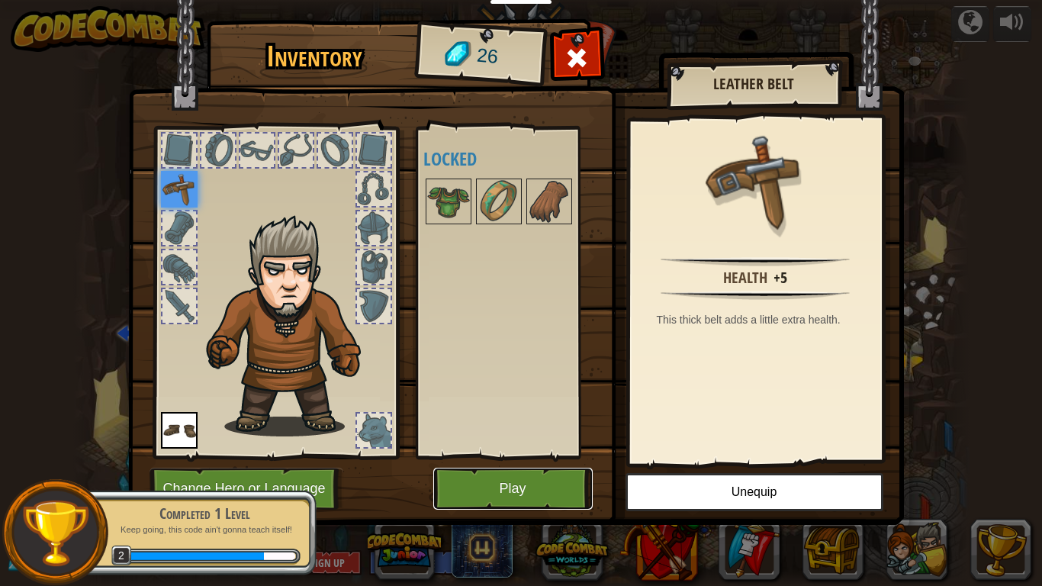
click at [511, 495] on button "Play" at bounding box center [512, 489] width 159 height 42
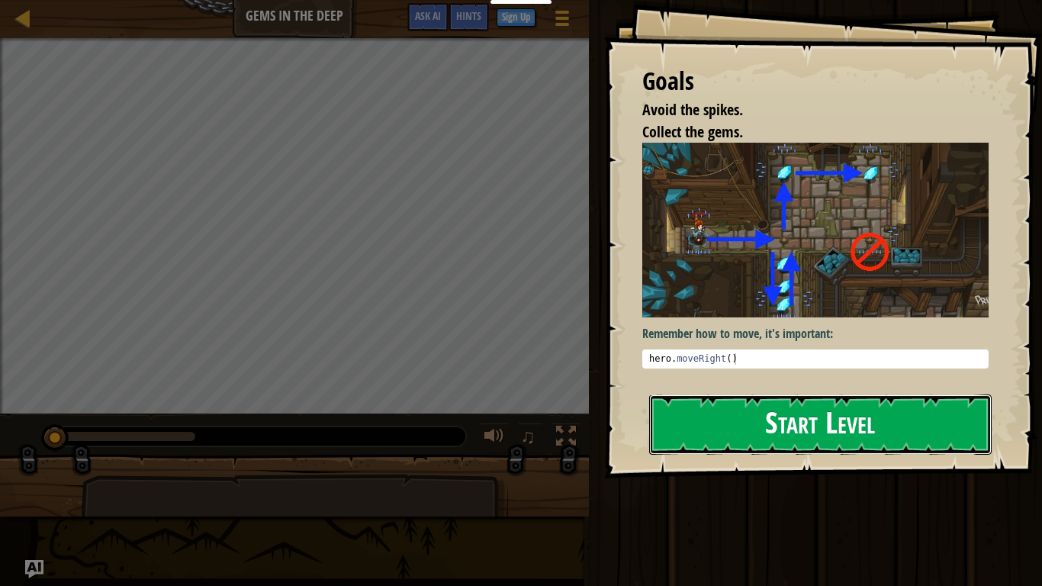
click at [810, 420] on button "Start Level" at bounding box center [820, 425] width 343 height 60
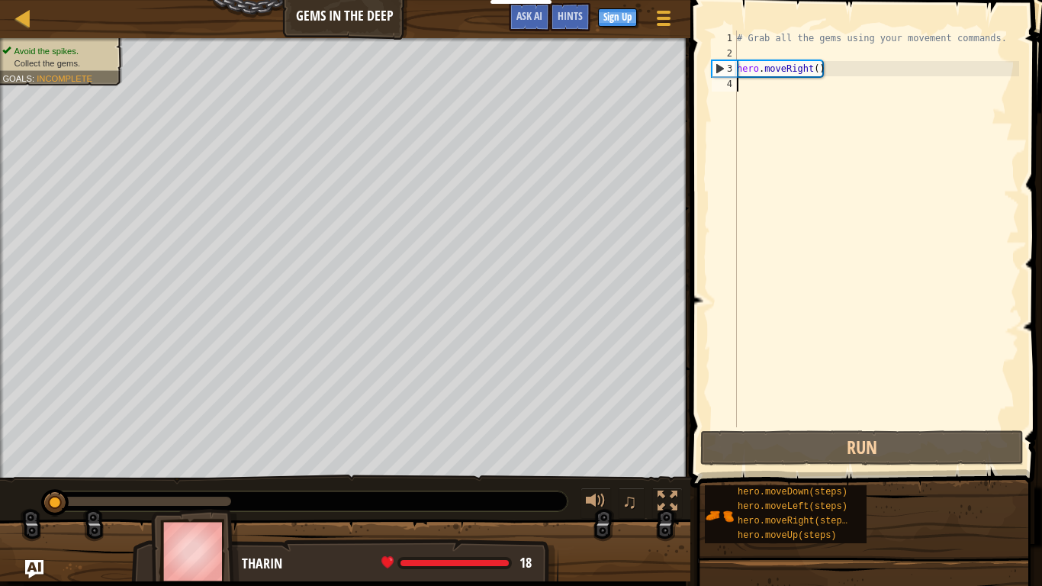
click at [820, 69] on div "# Grab all the gems using your movement commands. hero . moveRight ( )" at bounding box center [876, 244] width 285 height 427
type textarea "hero.moveRight()"
